Goal: Task Accomplishment & Management: Complete application form

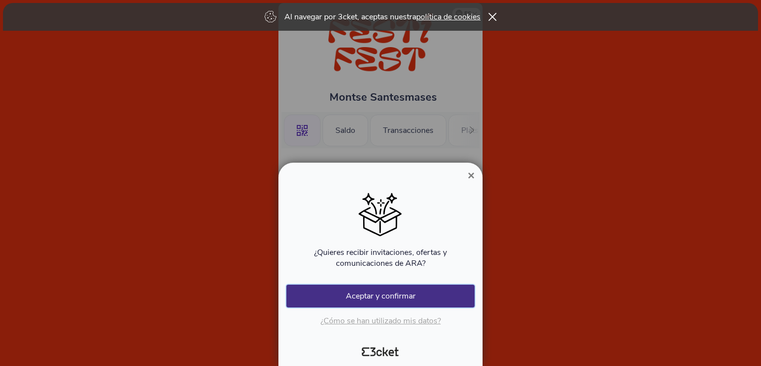
click at [394, 298] on button "Aceptar y confirmar" at bounding box center [380, 295] width 188 height 23
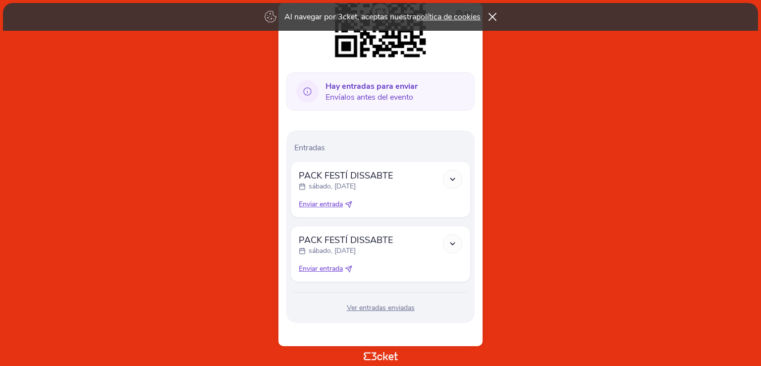
scroll to position [198, 0]
click at [456, 244] on icon at bounding box center [452, 242] width 8 height 8
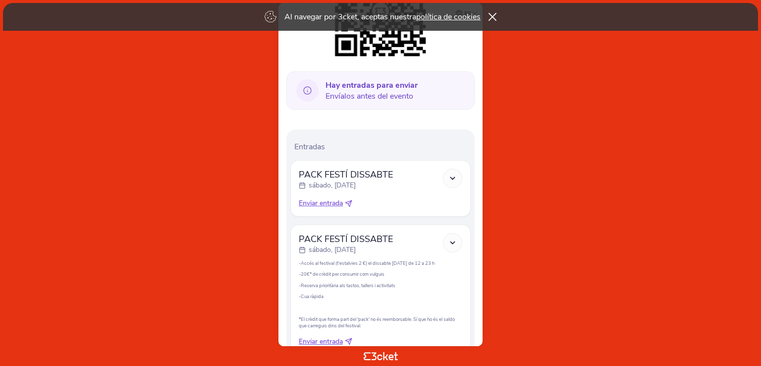
scroll to position [270, 0]
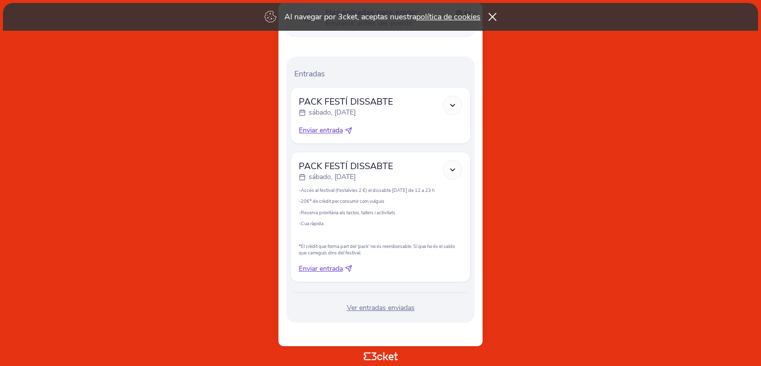
click at [349, 268] on icon at bounding box center [348, 268] width 6 height 6
select select "34"
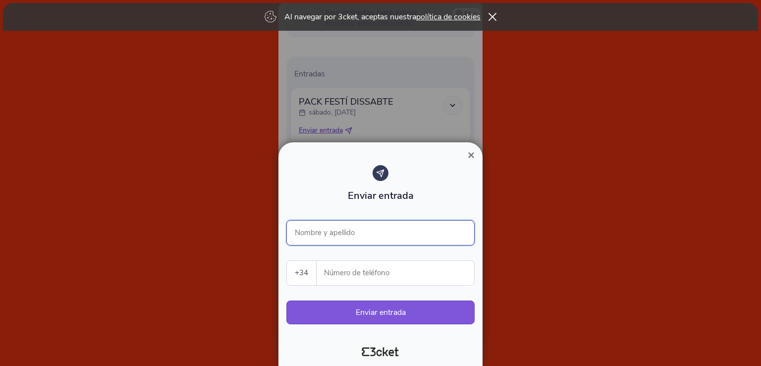
click at [343, 232] on input "Nombre y apellido" at bounding box center [380, 232] width 188 height 25
type input "Eric Moreira"
click at [340, 272] on input "Número de teléfono" at bounding box center [399, 273] width 150 height 24
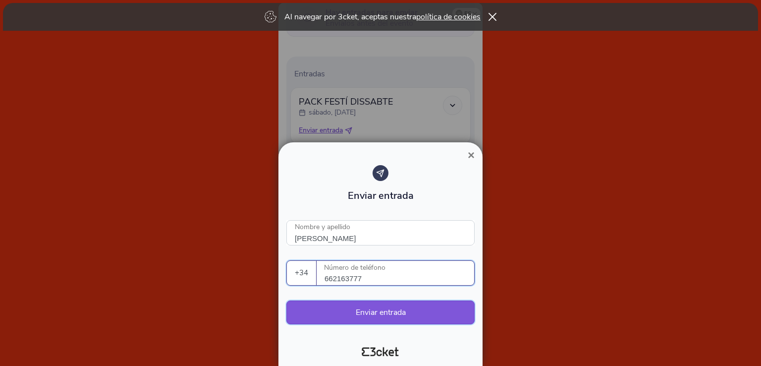
type input "662163777"
click at [390, 315] on button "Enviar entrada" at bounding box center [380, 312] width 188 height 24
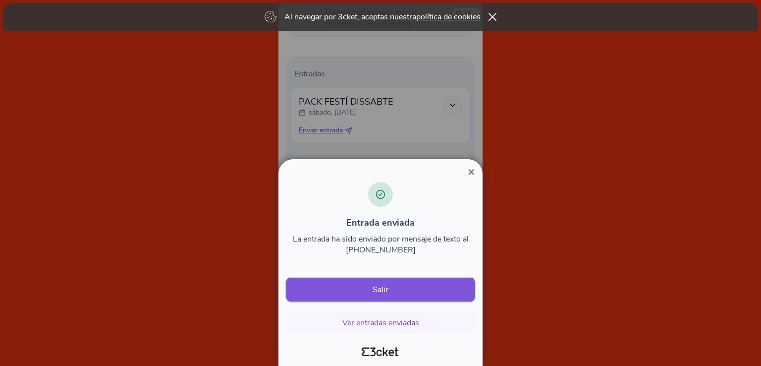
click at [387, 290] on button "Salir" at bounding box center [380, 289] width 188 height 24
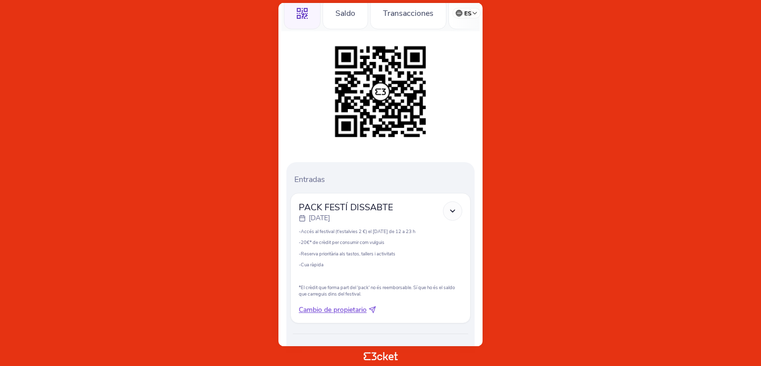
scroll to position [159, 0]
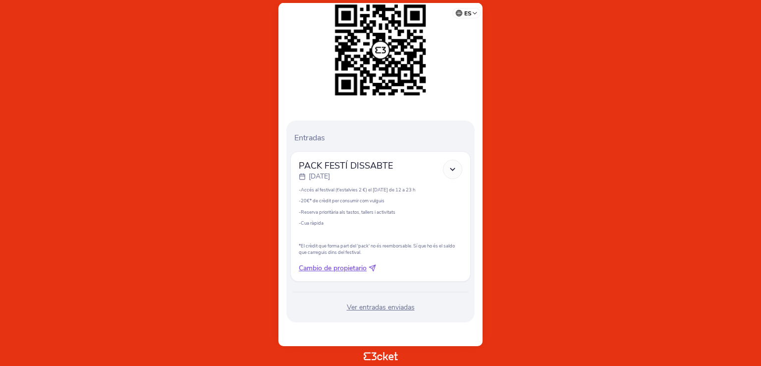
click at [394, 306] on div "Ver entradas enviadas" at bounding box center [380, 307] width 180 height 10
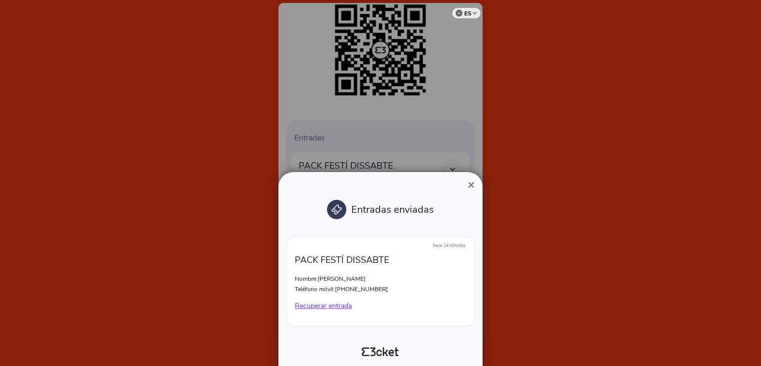
click at [474, 183] on span "×" at bounding box center [471, 184] width 7 height 13
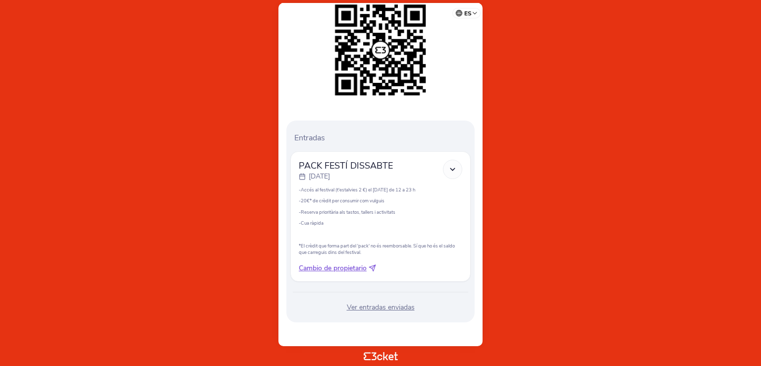
click at [455, 168] on polyline at bounding box center [452, 169] width 4 height 2
click at [455, 169] on icon at bounding box center [452, 169] width 8 height 8
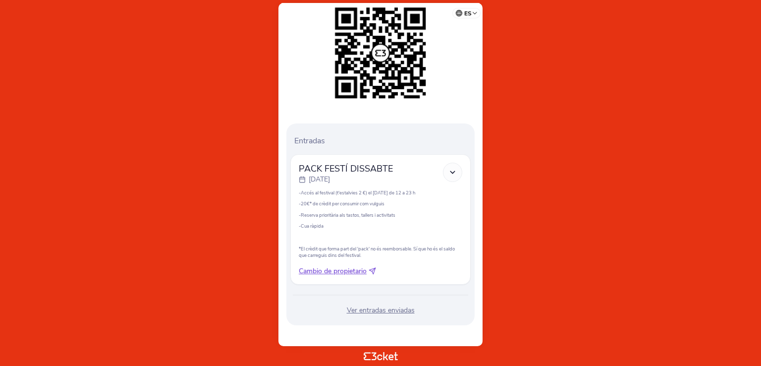
scroll to position [159, 0]
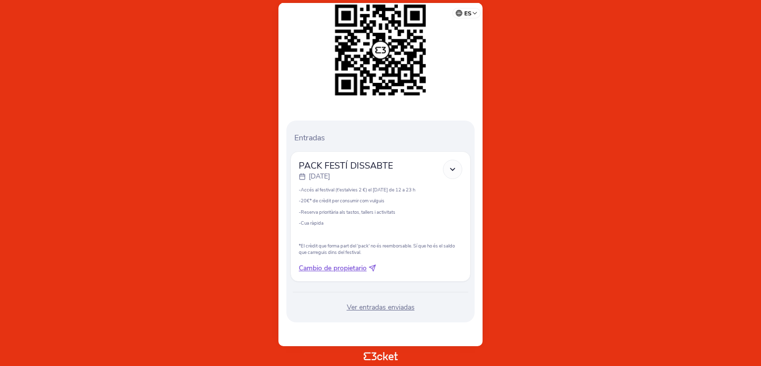
click at [390, 310] on div "Ver entradas enviadas" at bounding box center [380, 307] width 180 height 10
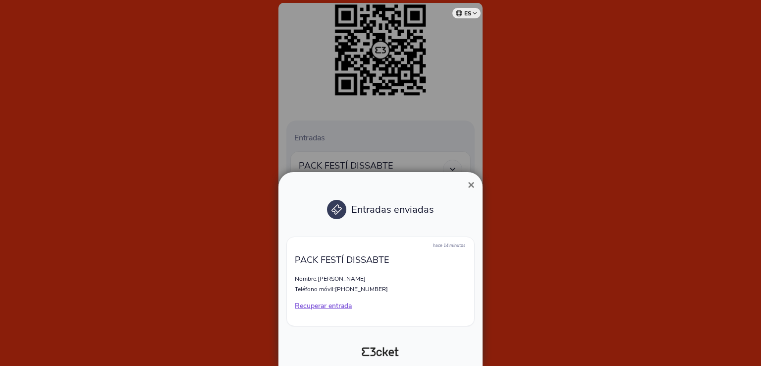
click at [350, 308] on p "Recuperar entrada" at bounding box center [380, 306] width 171 height 10
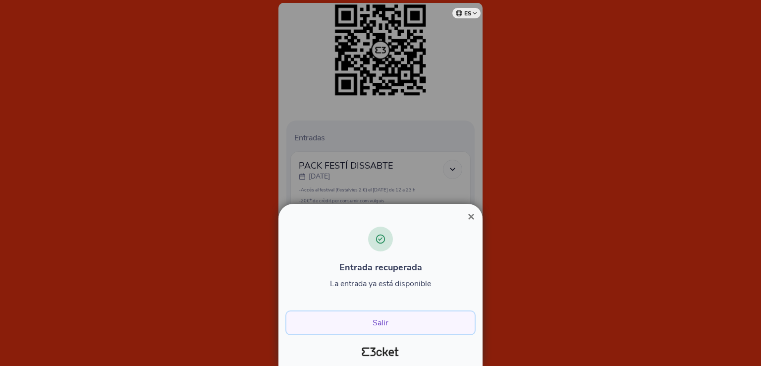
click at [382, 324] on button "Salir" at bounding box center [380, 322] width 188 height 23
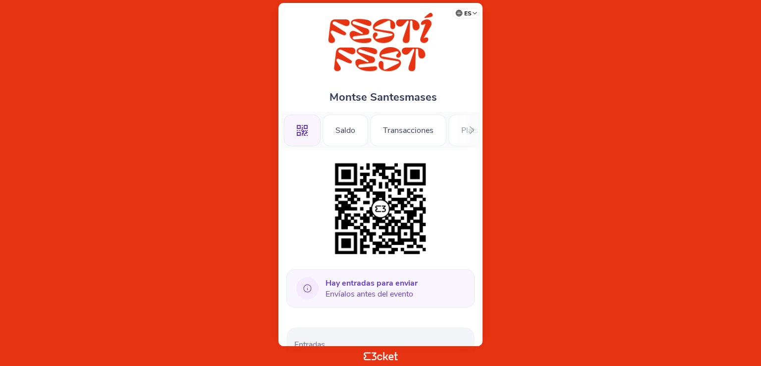
click at [309, 290] on icon at bounding box center [307, 288] width 22 height 22
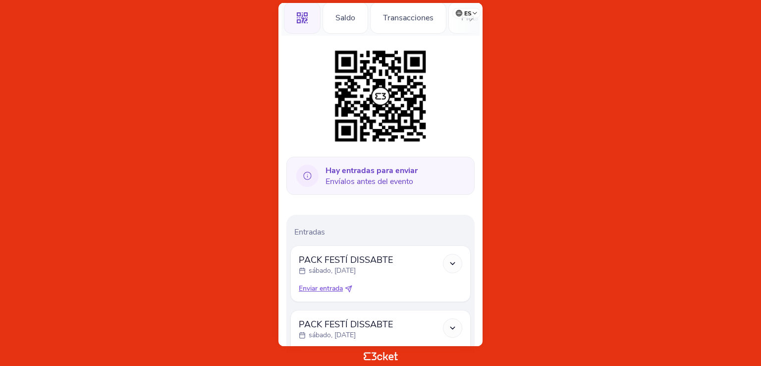
scroll to position [198, 0]
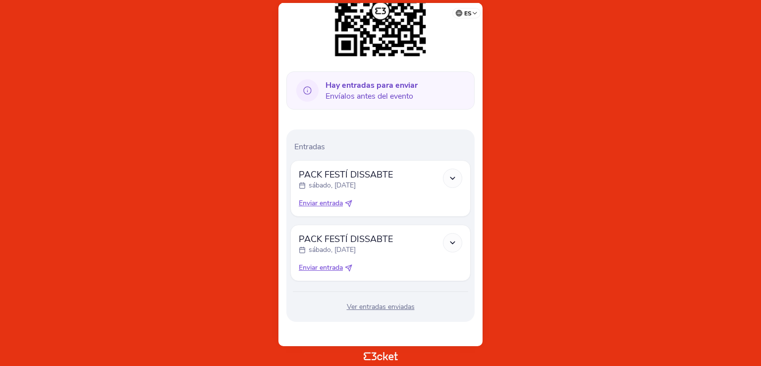
click at [452, 179] on icon at bounding box center [452, 178] width 8 height 8
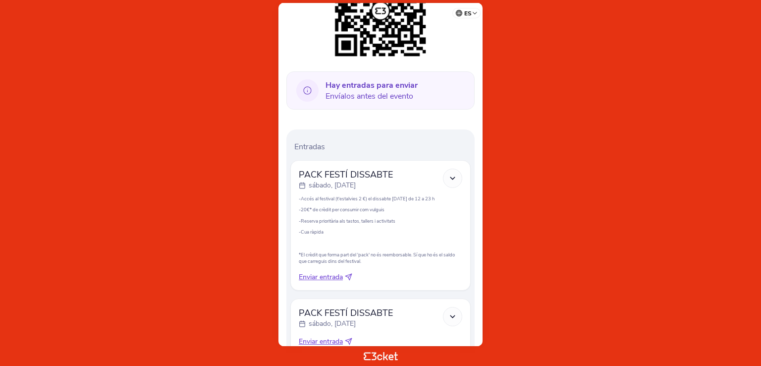
click at [334, 274] on span "Enviar entrada" at bounding box center [321, 277] width 44 height 10
select select "34"
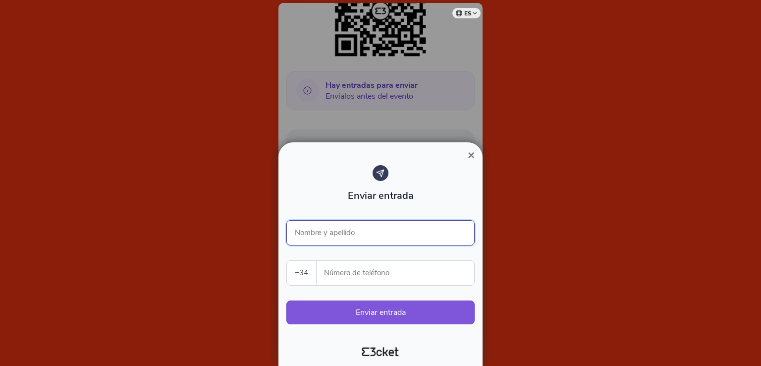
click at [330, 230] on input "Nombre y apellido" at bounding box center [380, 232] width 188 height 25
type input "Montserrat Santesmases"
type input "665273225"
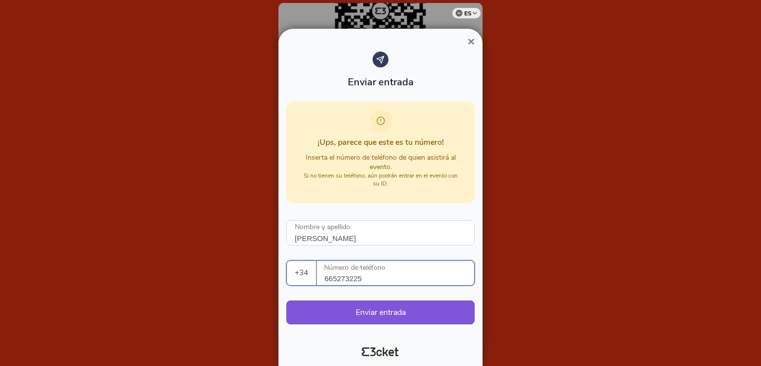
click at [471, 42] on span "×" at bounding box center [471, 41] width 7 height 13
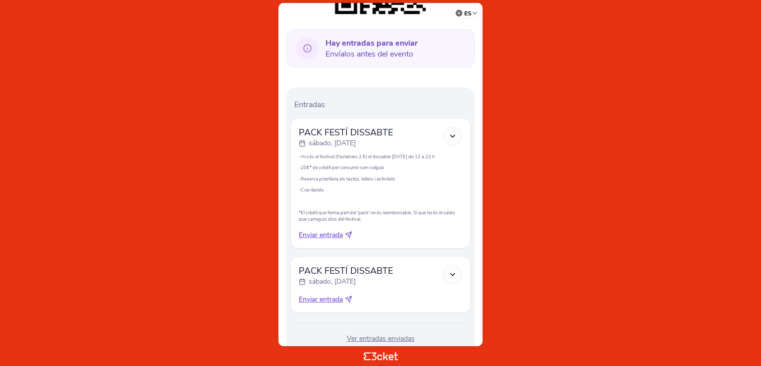
scroll to position [270, 0]
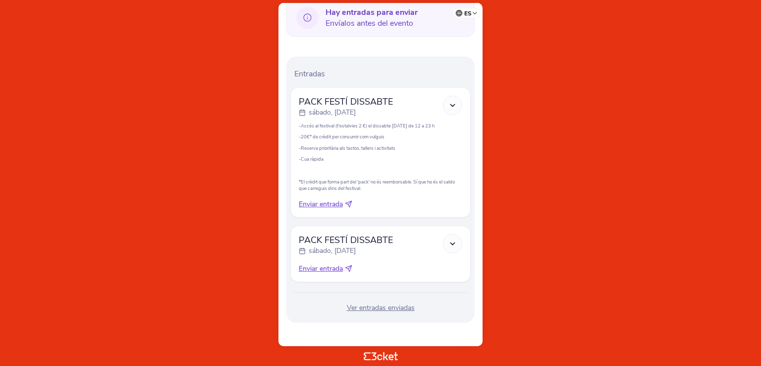
click at [452, 242] on icon at bounding box center [452, 243] width 8 height 8
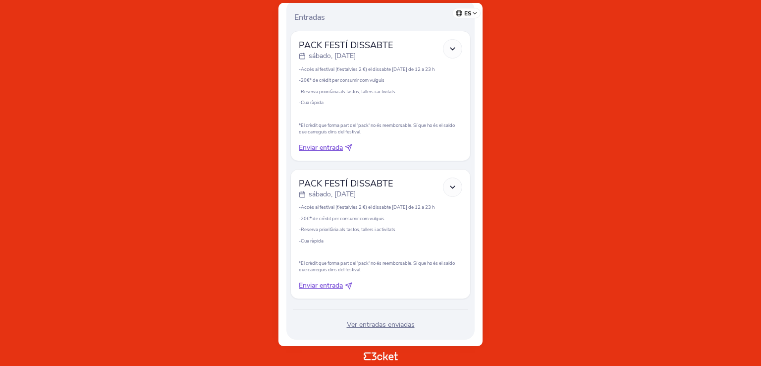
scroll to position [343, 0]
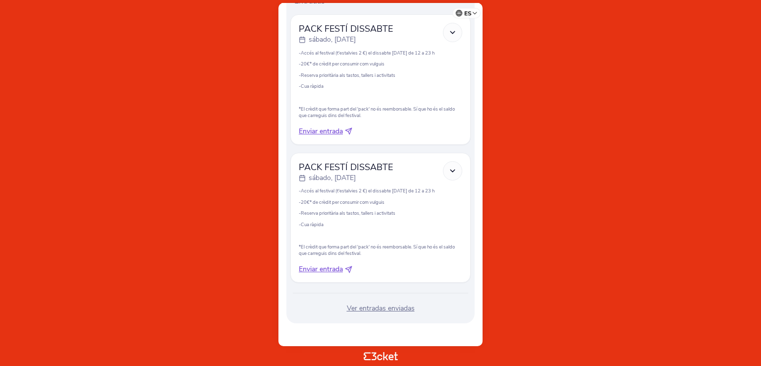
click at [352, 267] on icon at bounding box center [348, 269] width 7 height 7
select select "34"
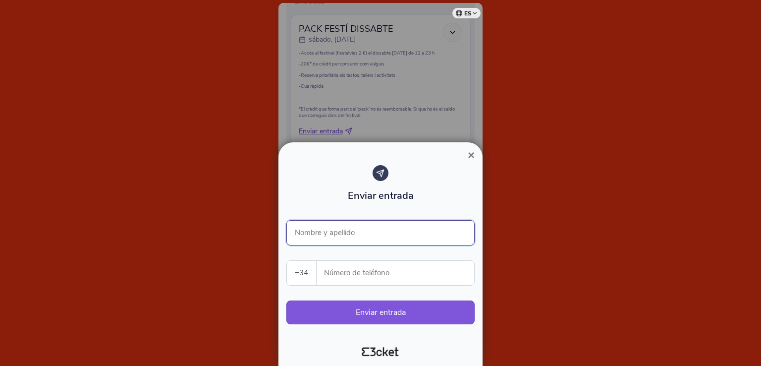
click at [355, 240] on input "Nombre y apellido" at bounding box center [380, 232] width 188 height 25
type input "Eric Moreira"
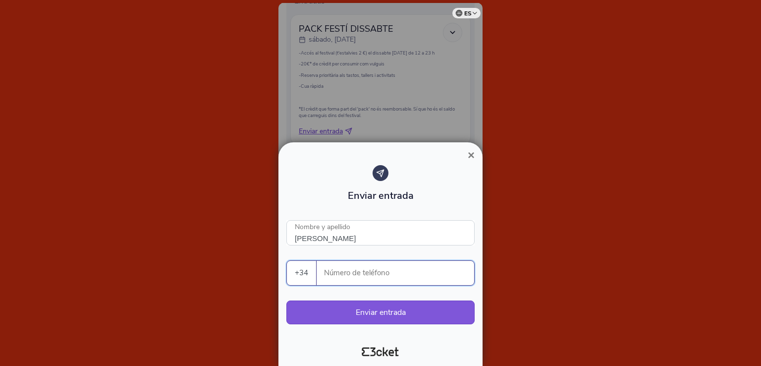
click at [336, 274] on input "Número de teléfono" at bounding box center [399, 273] width 150 height 24
type input "662163777"
click at [374, 314] on button "Enviar entrada" at bounding box center [380, 312] width 188 height 24
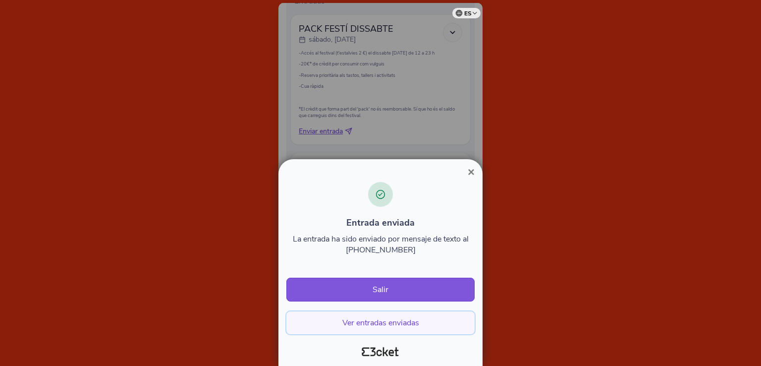
click at [362, 324] on button "Ver entradas enviadas" at bounding box center [380, 322] width 188 height 23
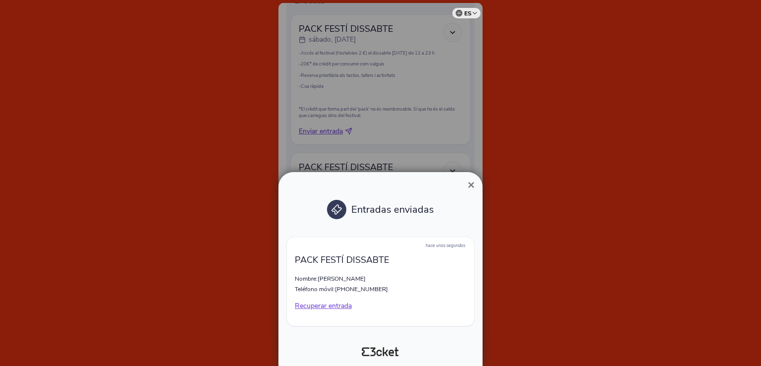
click at [472, 184] on span "×" at bounding box center [471, 184] width 7 height 13
